Goal: Information Seeking & Learning: Learn about a topic

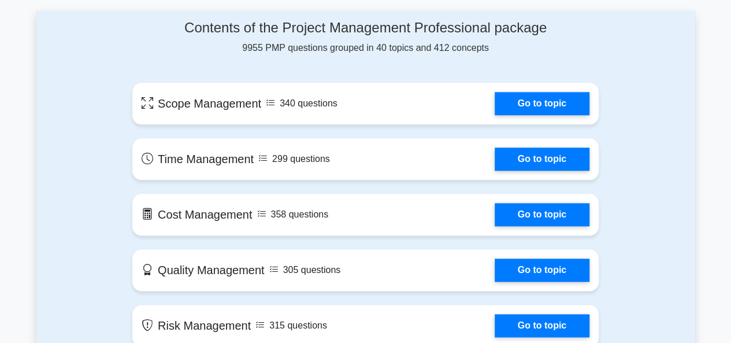
scroll to position [636, 0]
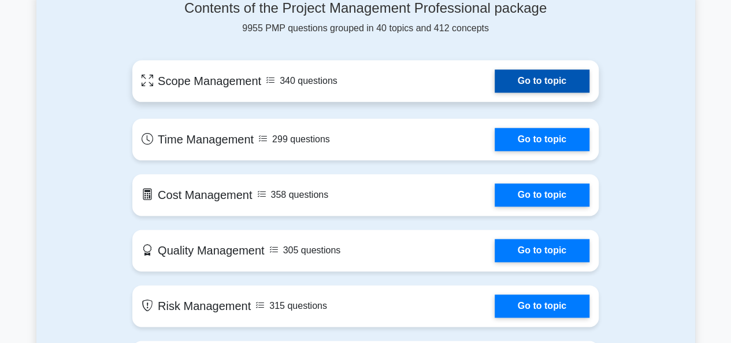
click at [548, 77] on link "Go to topic" at bounding box center [542, 80] width 95 height 23
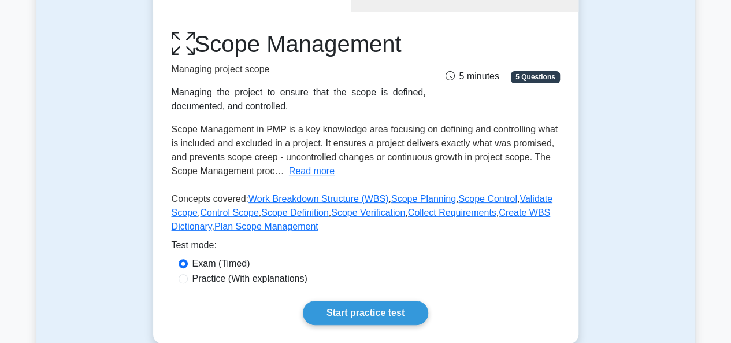
scroll to position [116, 0]
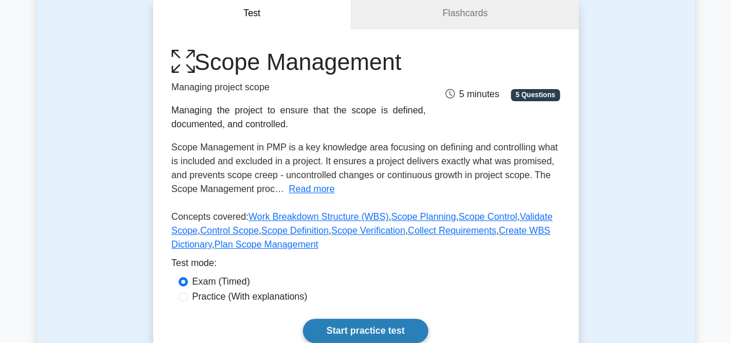
click at [396, 326] on link "Start practice test" at bounding box center [365, 330] width 125 height 24
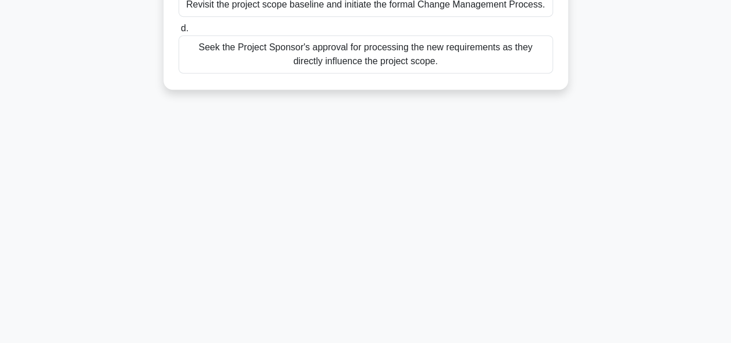
scroll to position [50, 0]
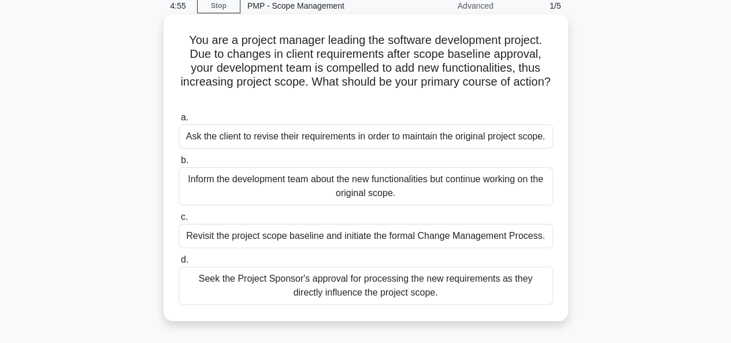
click at [290, 138] on div "Ask the client to revise their requirements in order to maintain the original p…" at bounding box center [366, 136] width 374 height 24
click at [179, 121] on input "a. Ask the client to revise their requirements in order to maintain the origina…" at bounding box center [179, 118] width 0 height 8
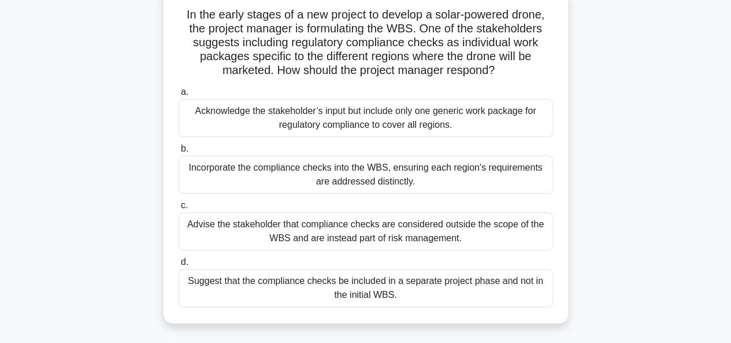
scroll to position [58, 0]
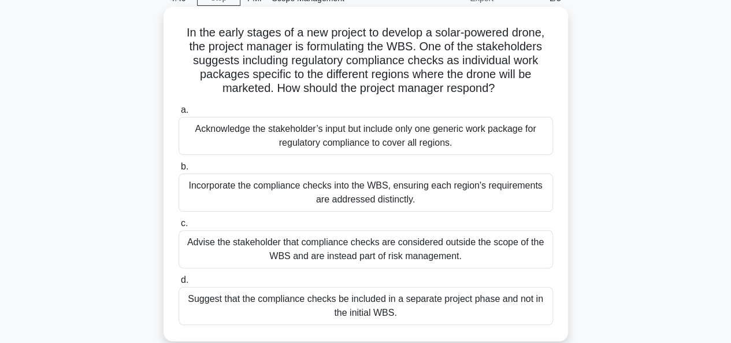
click at [340, 242] on div "Advise the stakeholder that compliance checks are considered outside the scope …" at bounding box center [366, 249] width 374 height 38
click at [179, 227] on input "c. Advise the stakeholder that compliance checks are considered outside the sco…" at bounding box center [179, 224] width 0 height 8
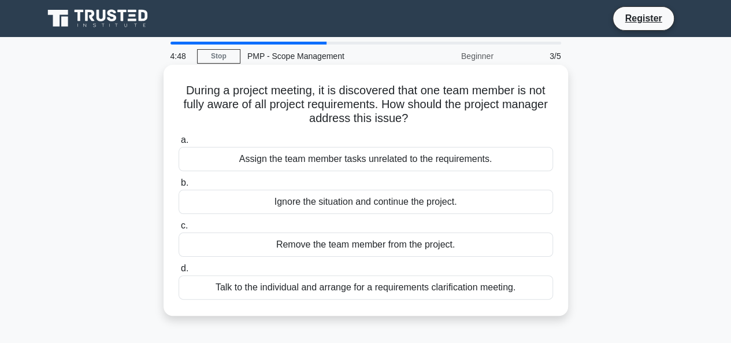
scroll to position [0, 0]
click at [376, 198] on div "Ignore the situation and continue the project." at bounding box center [366, 202] width 374 height 24
click at [179, 187] on input "b. Ignore the situation and continue the project." at bounding box center [179, 183] width 0 height 8
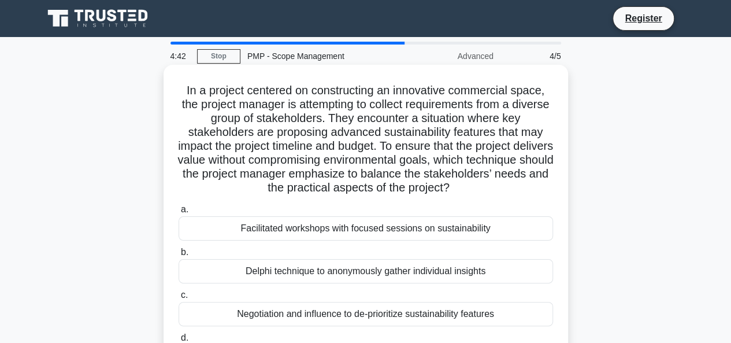
click at [386, 226] on div "Facilitated workshops with focused sessions on sustainability" at bounding box center [366, 228] width 374 height 24
click at [179, 213] on input "a. Facilitated workshops with focused sessions on sustainability" at bounding box center [179, 210] width 0 height 8
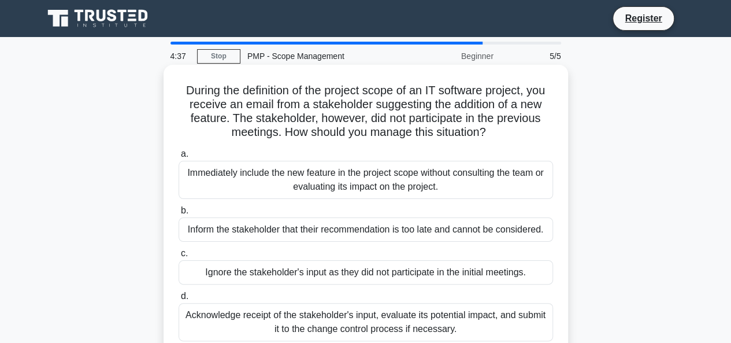
click at [460, 316] on div "Acknowledge receipt of the stakeholder's input, evaluate its potential impact, …" at bounding box center [366, 322] width 374 height 38
click at [179, 300] on input "d. Acknowledge receipt of the stakeholder's input, evaluate its potential impac…" at bounding box center [179, 296] width 0 height 8
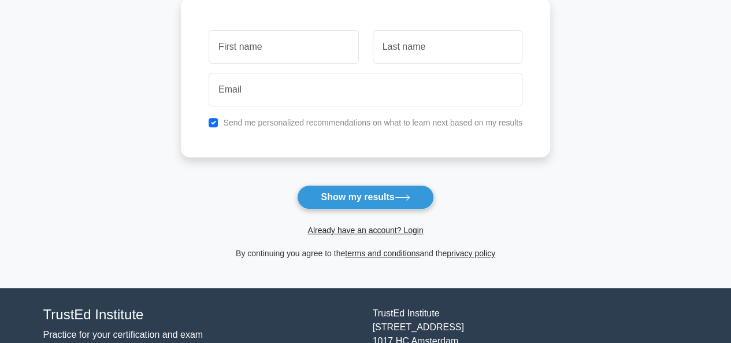
scroll to position [173, 0]
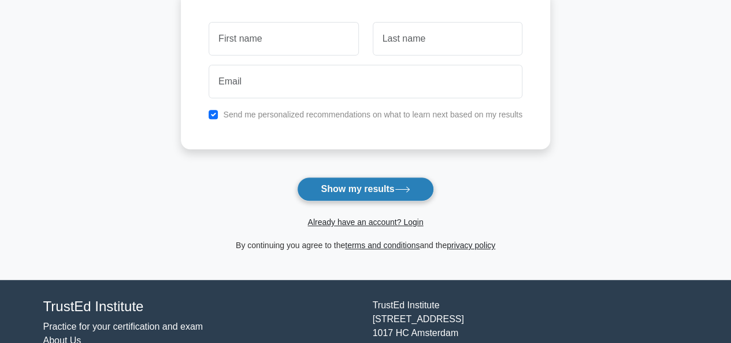
click at [367, 195] on button "Show my results" at bounding box center [365, 189] width 136 height 24
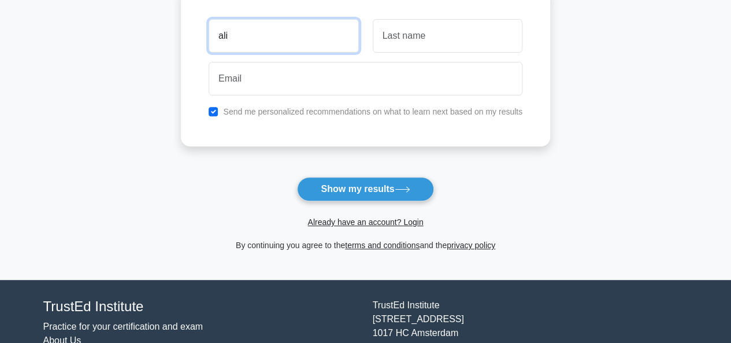
type input "ali"
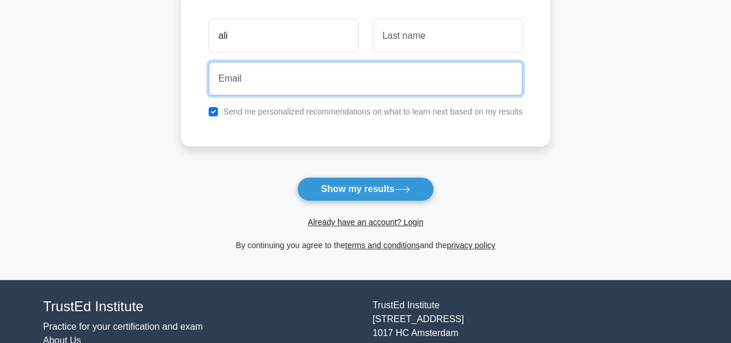
drag, startPoint x: 303, startPoint y: 62, endPoint x: 292, endPoint y: 77, distance: 18.1
click at [303, 63] on input "email" at bounding box center [366, 79] width 314 height 34
click at [260, 79] on input "[EMAIL_ADDRESS][DOMAIN_NAME]" at bounding box center [366, 79] width 314 height 34
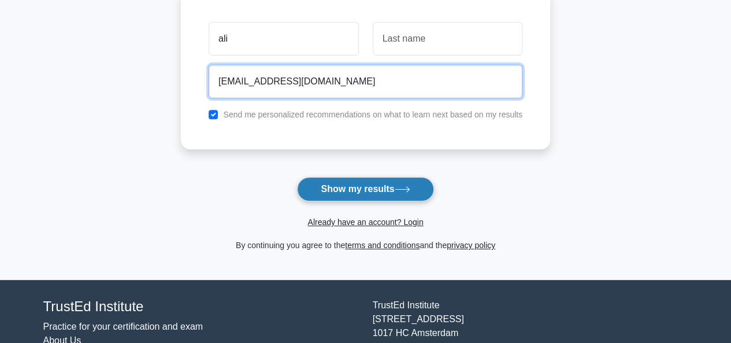
type input "[EMAIL_ADDRESS][DOMAIN_NAME]"
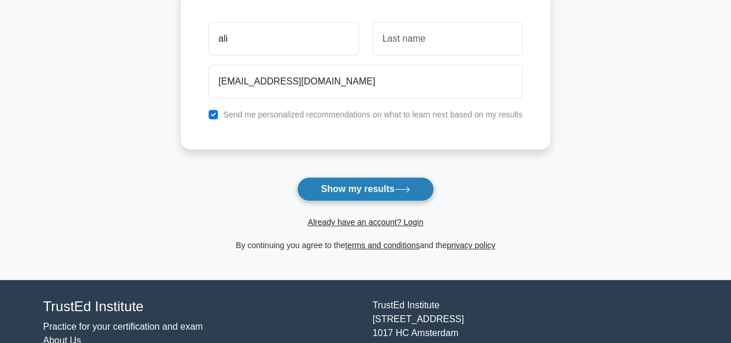
click at [366, 188] on button "Show my results" at bounding box center [365, 189] width 136 height 24
type input "sdf"
click at [386, 181] on button "Show my results" at bounding box center [365, 189] width 136 height 24
